Goal: Obtain resource: Download file/media

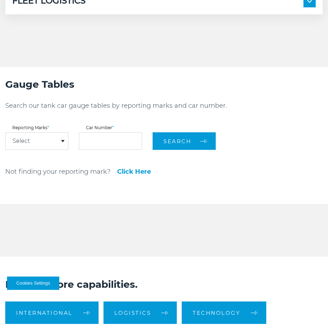
scroll to position [666, 0]
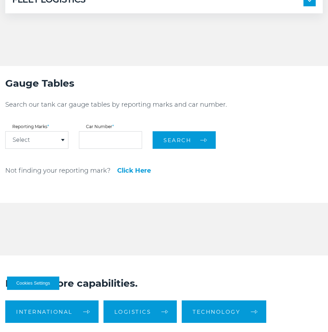
click at [59, 136] on div "Select" at bounding box center [37, 139] width 62 height 17
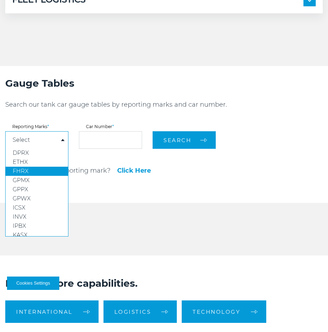
drag, startPoint x: 35, startPoint y: 169, endPoint x: 48, endPoint y: 168, distance: 13.4
click at [35, 170] on link "FHRX" at bounding box center [37, 171] width 62 height 9
select select "****"
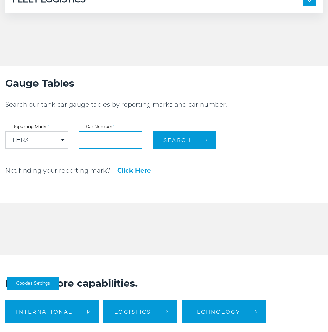
click at [105, 141] on input "text" at bounding box center [110, 140] width 63 height 18
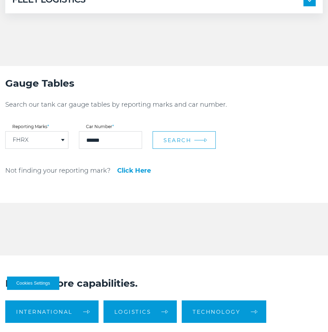
click at [190, 145] on button "Search" at bounding box center [183, 140] width 63 height 18
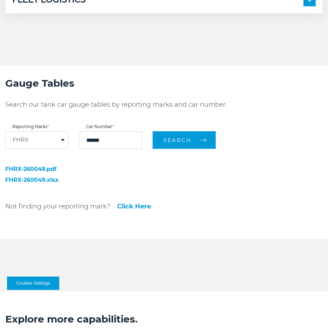
click at [39, 167] on link "FHRX-260049.pdf" at bounding box center [54, 169] width 98 height 6
click at [84, 173] on div "FHRX-260049.pdf FHRX-260049.xlsx" at bounding box center [54, 177] width 98 height 22
drag, startPoint x: 121, startPoint y: 143, endPoint x: 19, endPoint y: 129, distance: 102.5
click at [19, 129] on form "Reporting Marks * FHRX DPRX ETHX FHRX GPMX GPPX GPWX ICSX INVX IPBX KASX KLRX K…" at bounding box center [163, 136] width 317 height 24
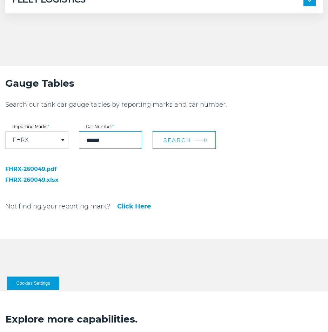
type input "******"
click at [186, 147] on button "Search" at bounding box center [183, 140] width 63 height 18
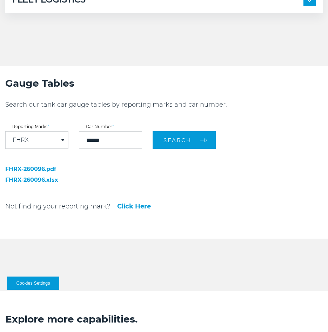
click at [41, 168] on link "FHRX-260096.pdf" at bounding box center [54, 169] width 98 height 6
